Goal: Task Accomplishment & Management: Manage account settings

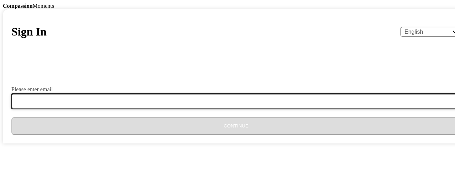
click at [188, 109] on input "Please enter email" at bounding box center [240, 101] width 458 height 15
click at [154, 109] on input "Please enter email" at bounding box center [240, 101] width 458 height 15
type input "Ksungi@fcps.or.tz"
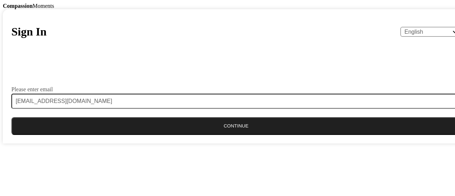
click at [221, 135] on button "Continue" at bounding box center [235, 126] width 449 height 18
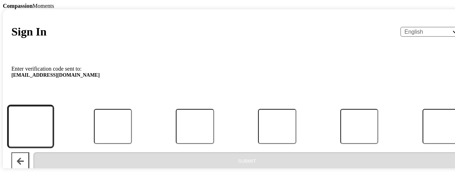
click at [53, 143] on input "Code" at bounding box center [31, 127] width 46 height 42
type input "8"
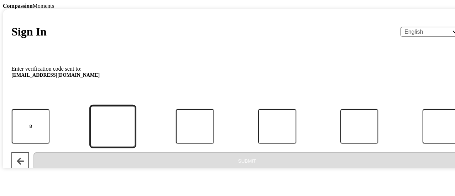
type input "3"
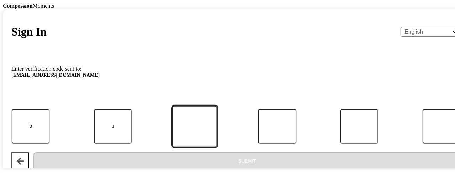
type input "3"
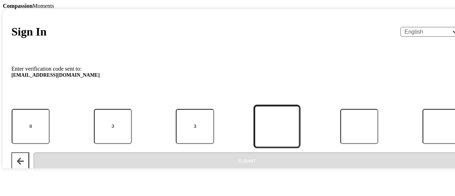
type input "0"
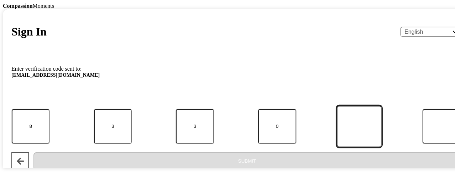
type input "2"
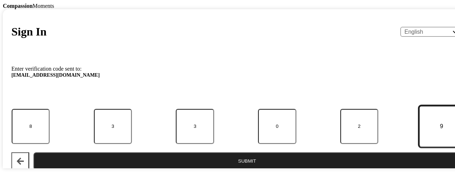
type input "9"
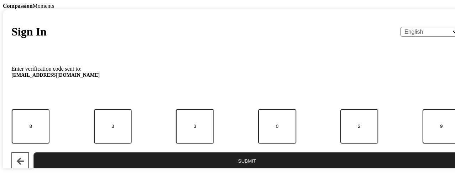
click at [239, 170] on button "Submit" at bounding box center [246, 162] width 427 height 18
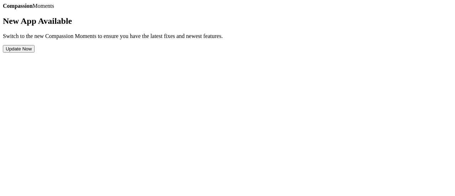
click at [3, 9] on link "Completed Moments" at bounding box center [3, 9] width 0 height 0
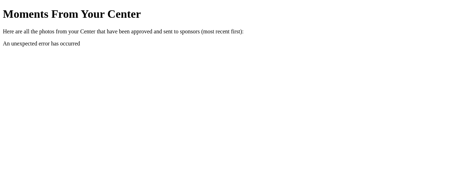
click at [3, 7] on link "Back" at bounding box center [3, 7] width 0 height 0
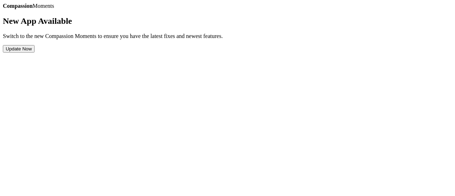
click at [35, 53] on button "Update Now" at bounding box center [19, 48] width 32 height 7
click at [193, 26] on h2 "New App Available" at bounding box center [227, 21] width 449 height 10
click at [210, 53] on div "Compassion Moments New App Available Switch to the new Compassion Moments to en…" at bounding box center [227, 28] width 449 height 50
